Goal: Find specific fact: Find specific fact

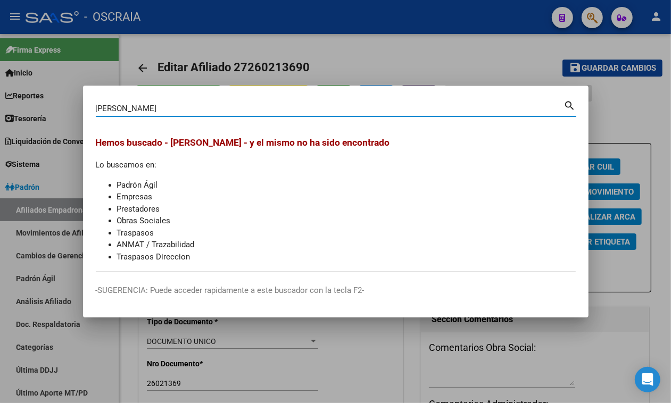
drag, startPoint x: 147, startPoint y: 112, endPoint x: 115, endPoint y: 104, distance: 33.4
click at [115, 104] on input "[PERSON_NAME]" at bounding box center [330, 109] width 468 height 10
type input "[PERSON_NAME]"
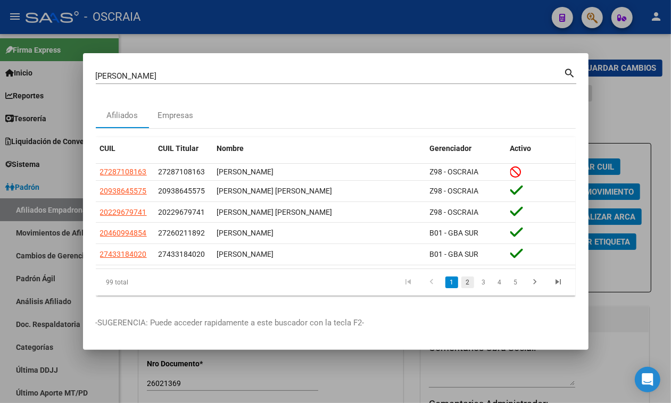
click at [466, 280] on link "2" at bounding box center [467, 283] width 13 height 12
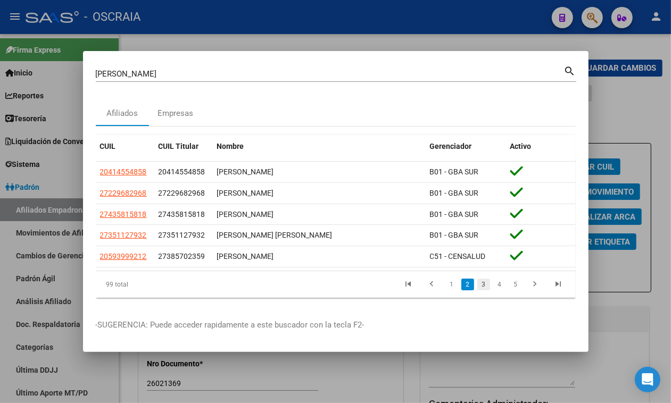
click at [485, 285] on link "3" at bounding box center [483, 285] width 13 height 12
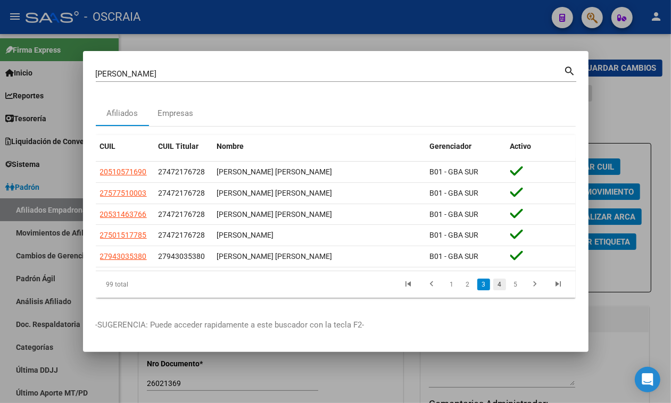
click at [499, 286] on link "4" at bounding box center [499, 285] width 13 height 12
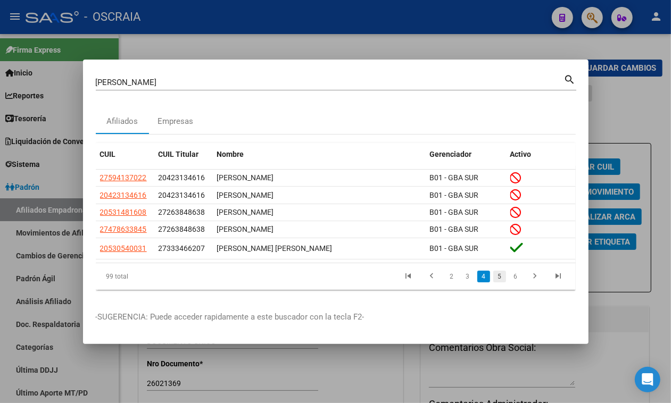
click at [501, 277] on link "5" at bounding box center [499, 277] width 13 height 12
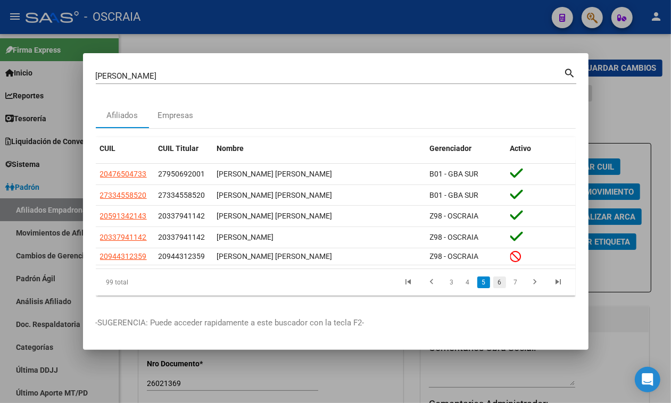
click at [499, 285] on link "6" at bounding box center [499, 283] width 13 height 12
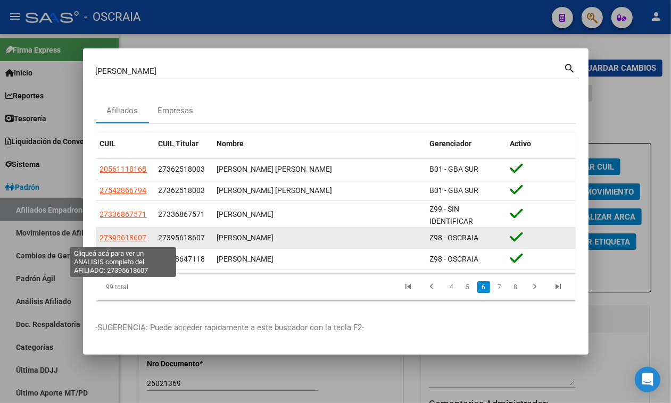
click at [136, 240] on span "27395618607" at bounding box center [123, 238] width 47 height 9
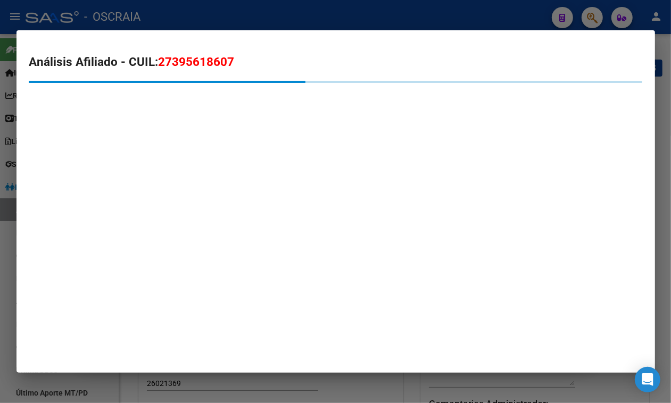
click at [217, 67] on span "27395618607" at bounding box center [197, 62] width 76 height 14
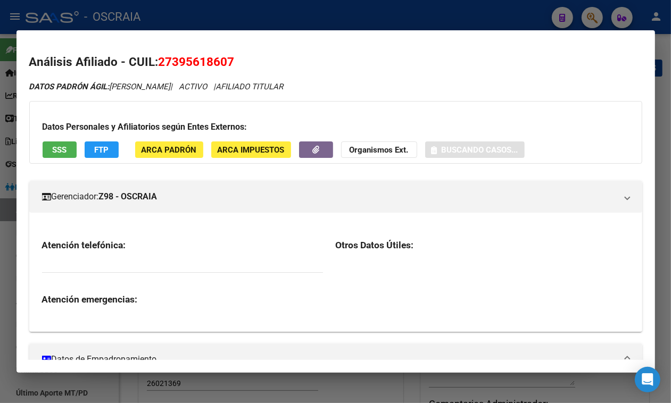
click at [217, 67] on span "27395618607" at bounding box center [197, 62] width 76 height 14
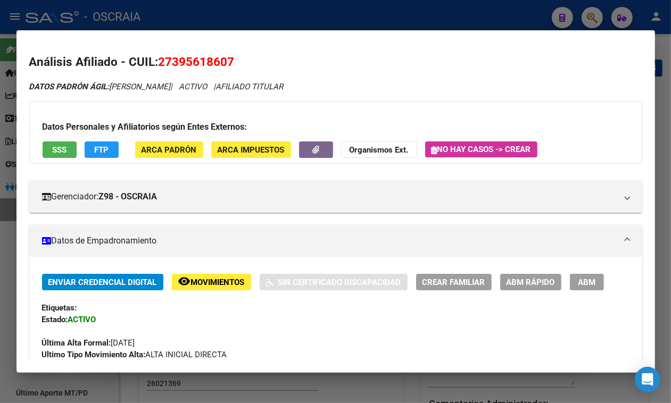
copy span "27395618607"
